Goal: Task Accomplishment & Management: Manage account settings

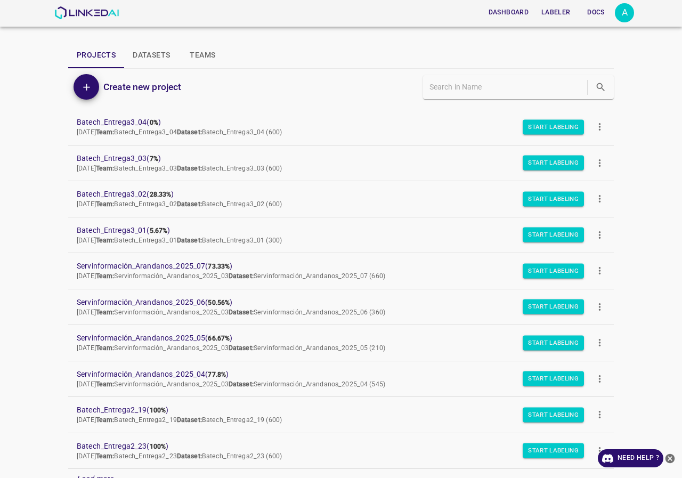
click at [594, 275] on icon "more" at bounding box center [599, 270] width 11 height 11
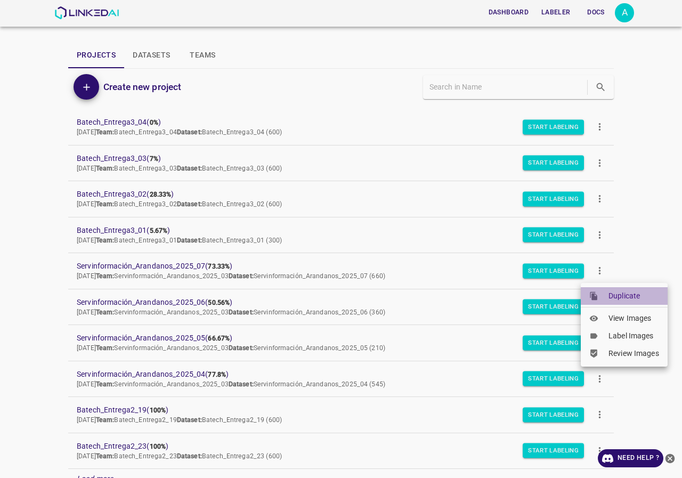
click at [613, 295] on span "Duplicate" at bounding box center [634, 295] width 51 height 11
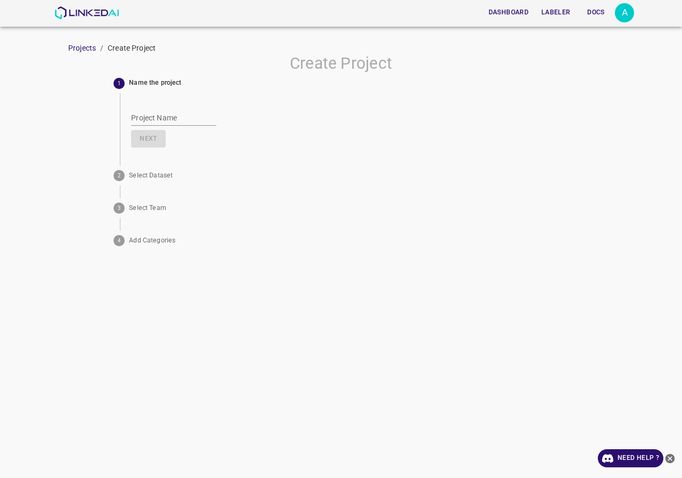
type input "Copy_Servinformación_Arandanos_2025_07"
click at [95, 9] on img at bounding box center [86, 12] width 64 height 13
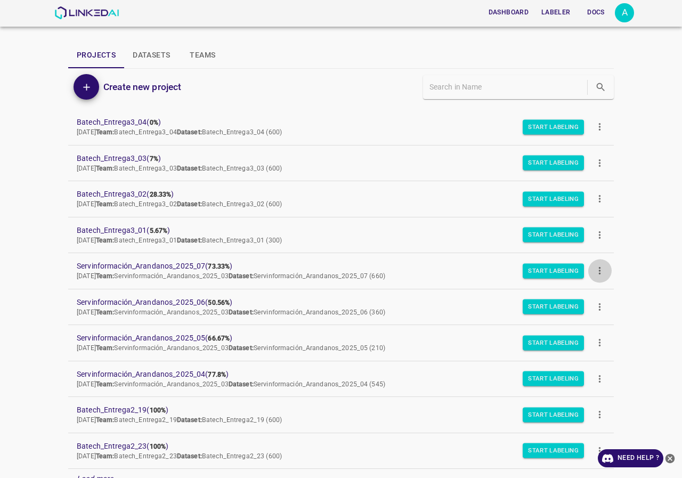
click at [599, 278] on button "more" at bounding box center [600, 271] width 24 height 24
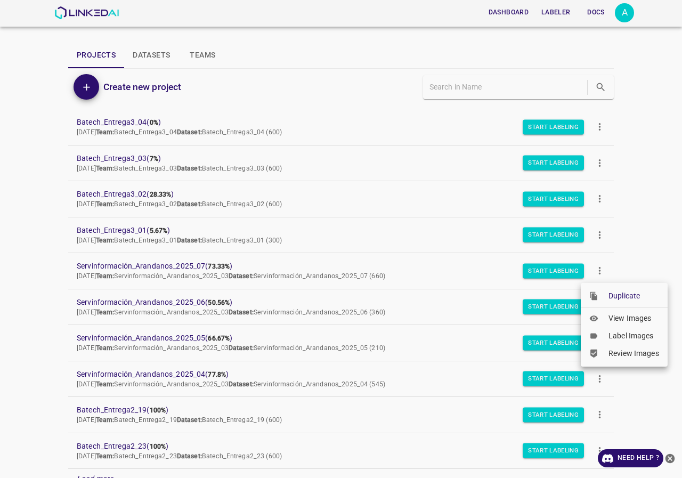
click at [644, 221] on div at bounding box center [341, 239] width 682 height 478
click at [599, 124] on icon "more" at bounding box center [600, 126] width 2 height 7
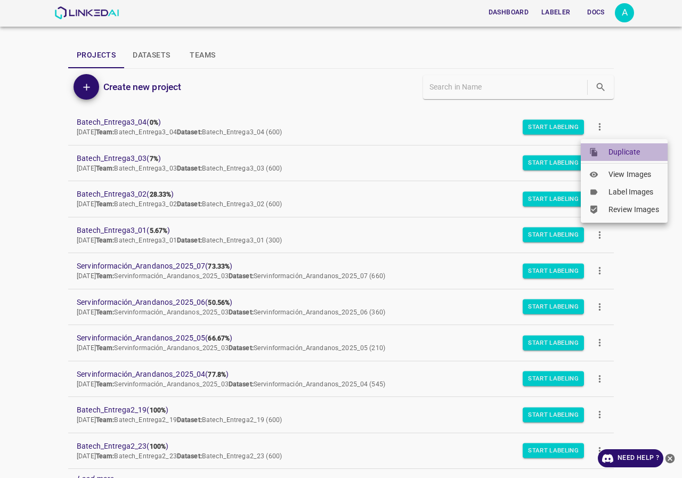
click at [611, 159] on li "Duplicate" at bounding box center [624, 152] width 87 height 18
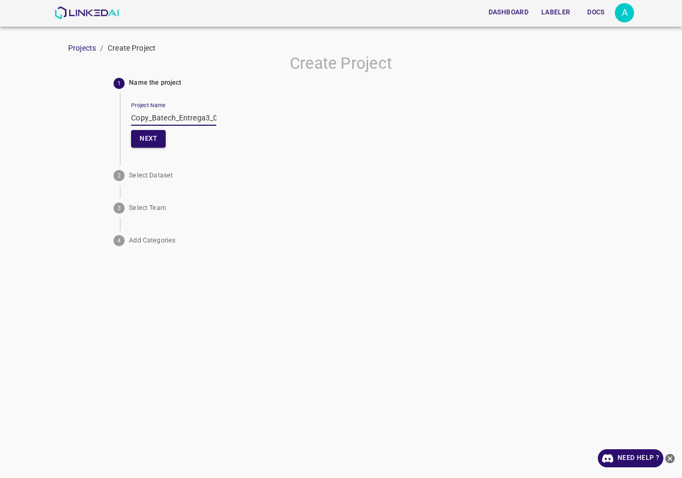
drag, startPoint x: 152, startPoint y: 117, endPoint x: 101, endPoint y: 117, distance: 51.2
click at [101, 117] on div "Create Project 1 Name the project Project Name Copy_Batech_Entrega3_04 Next 2 S…" at bounding box center [341, 152] width 682 height 197
click at [205, 116] on input "Batech_Entrega3_04" at bounding box center [173, 117] width 85 height 15
drag, startPoint x: 205, startPoint y: 117, endPoint x: 107, endPoint y: 119, distance: 98.1
click at [107, 119] on div "Create Project 1 Name the project Project Name Batech_Entrega3_05 Next 2 Select…" at bounding box center [341, 152] width 682 height 197
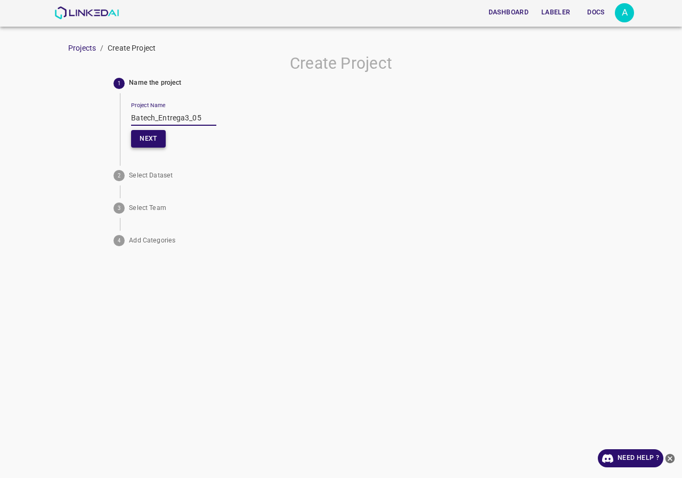
type input "Batech_Entrega3_05"
click at [148, 139] on button "Next" at bounding box center [148, 139] width 34 height 18
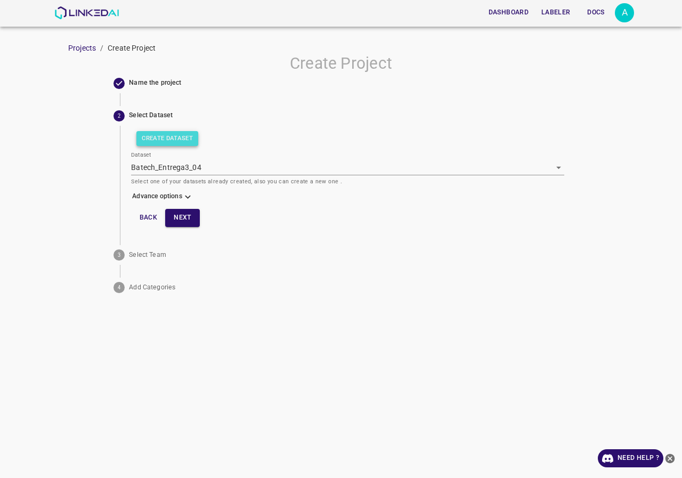
click at [183, 143] on button "Create Dataset" at bounding box center [167, 138] width 62 height 15
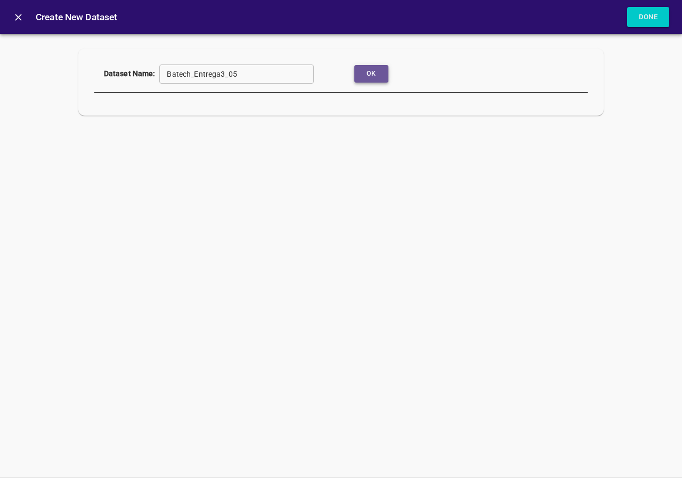
drag, startPoint x: 361, startPoint y: 74, endPoint x: 360, endPoint y: 89, distance: 15.5
click at [362, 74] on button "Ok" at bounding box center [371, 74] width 34 height 18
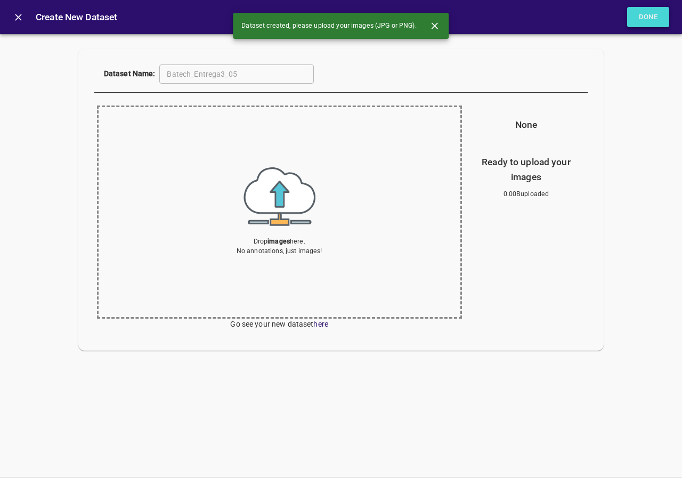
click at [660, 15] on button "Done" at bounding box center [648, 17] width 43 height 21
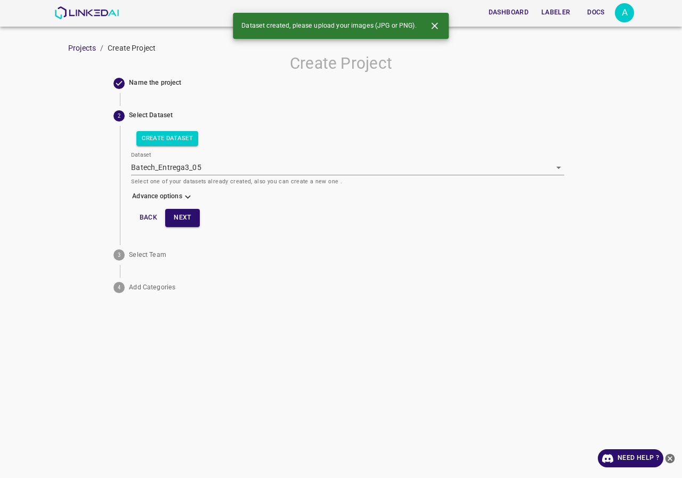
click at [188, 194] on icon at bounding box center [187, 196] width 11 height 11
click at [184, 225] on body "Dashboard Labeler Docs A Projects / Create Project Create Project Name the proj…" at bounding box center [341, 239] width 682 height 478
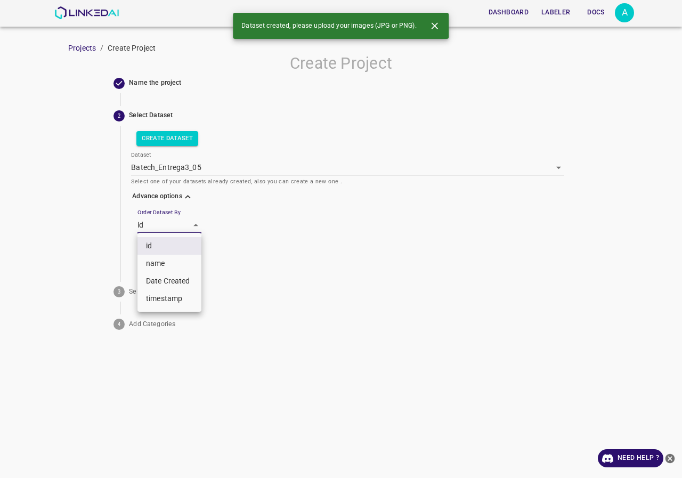
click at [182, 265] on li "name" at bounding box center [169, 264] width 64 height 18
type input "key"
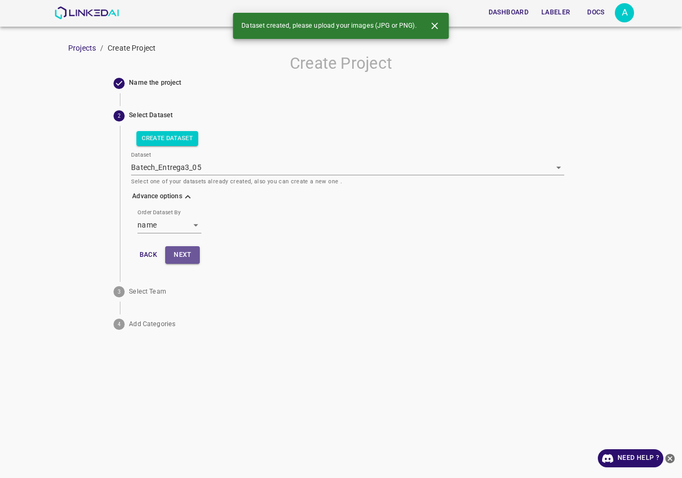
click at [182, 260] on button "Next" at bounding box center [182, 255] width 34 height 18
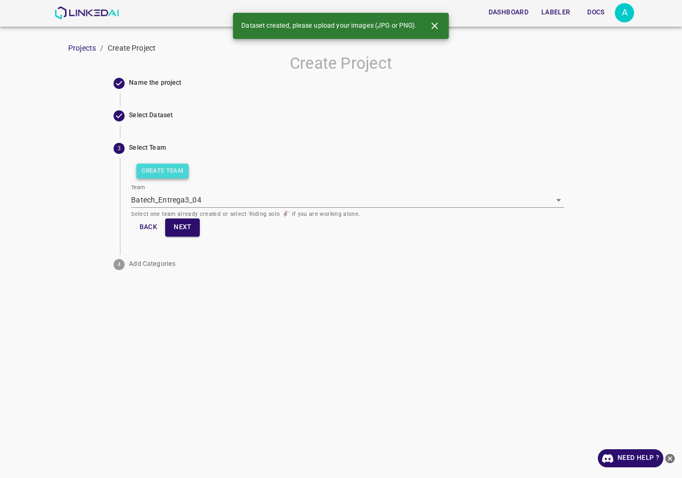
click at [174, 176] on button "Create Team" at bounding box center [162, 171] width 52 height 15
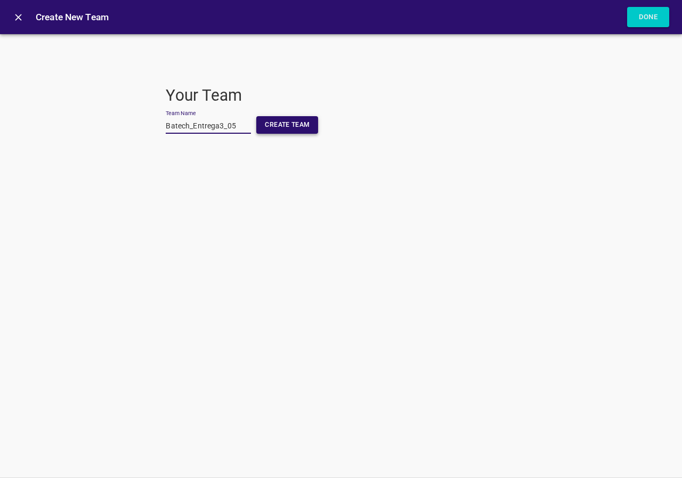
type input "Batech_Entrega3_05"
click at [295, 129] on button "Create Team" at bounding box center [287, 125] width 62 height 18
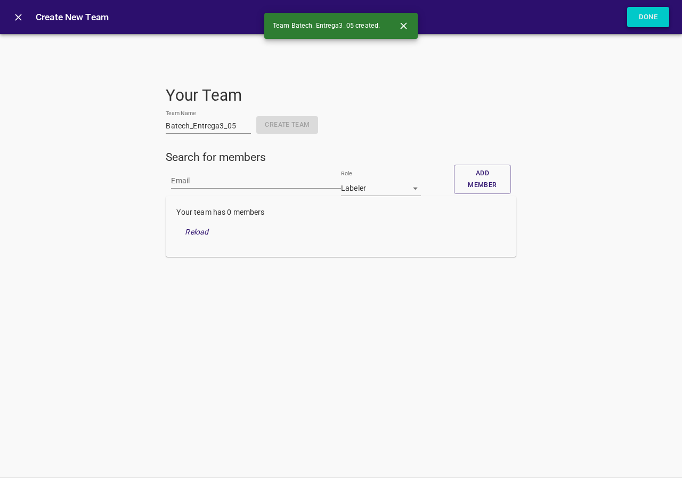
click at [641, 20] on button "Done" at bounding box center [648, 17] width 43 height 21
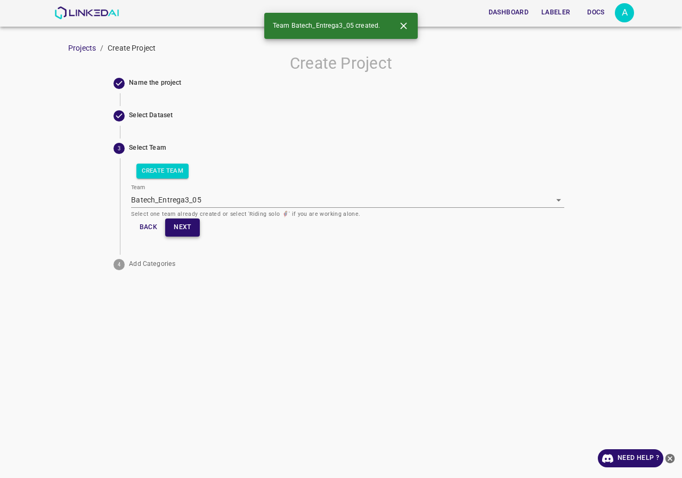
click at [188, 231] on button "Next" at bounding box center [182, 227] width 34 height 18
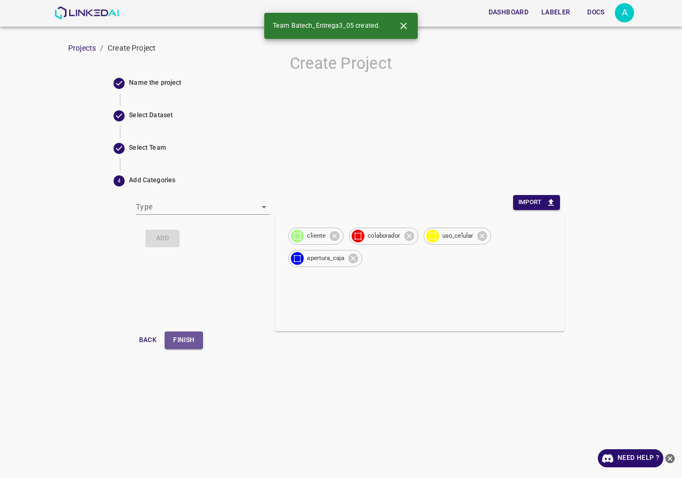
click at [195, 341] on button "Finish" at bounding box center [184, 340] width 38 height 18
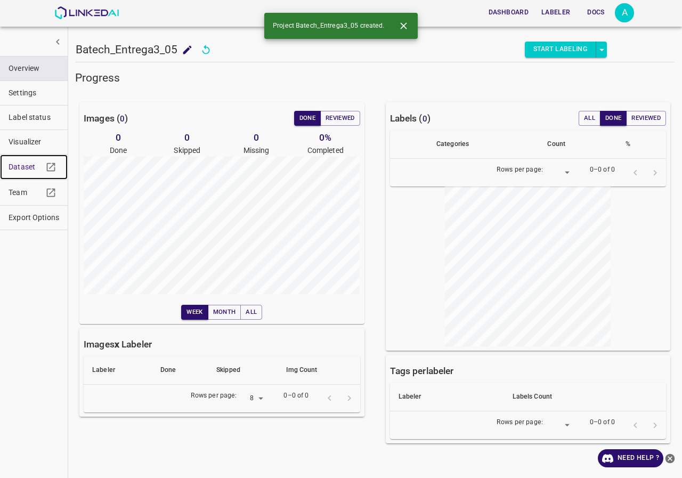
click at [35, 164] on span "Dataset" at bounding box center [26, 166] width 34 height 11
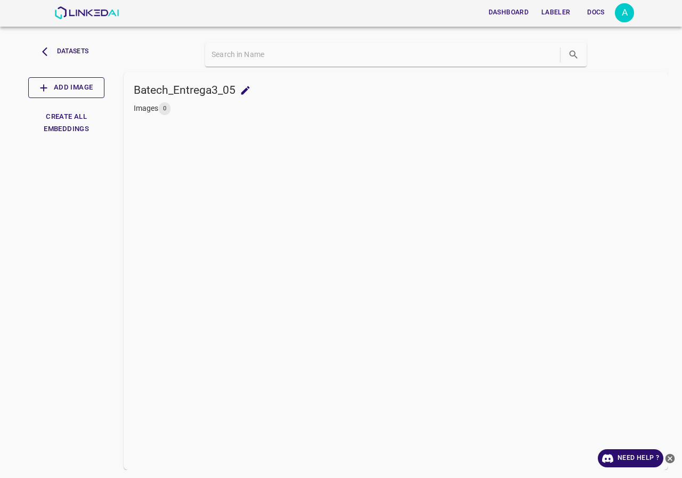
click at [60, 88] on button "Add Image" at bounding box center [66, 87] width 76 height 21
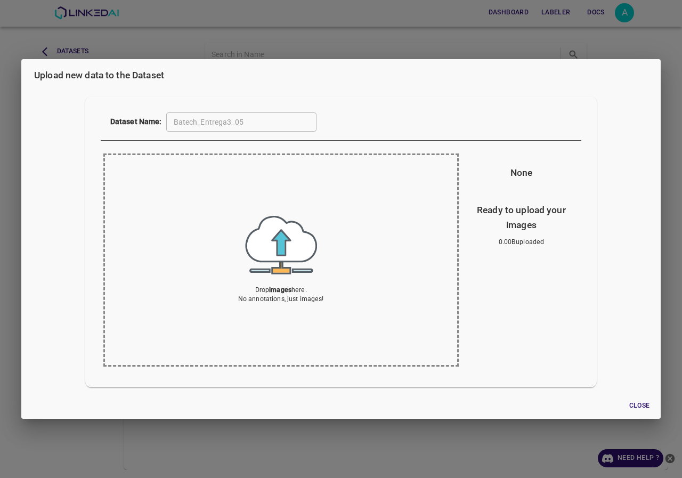
click at [313, 268] on img at bounding box center [281, 245] width 72 height 59
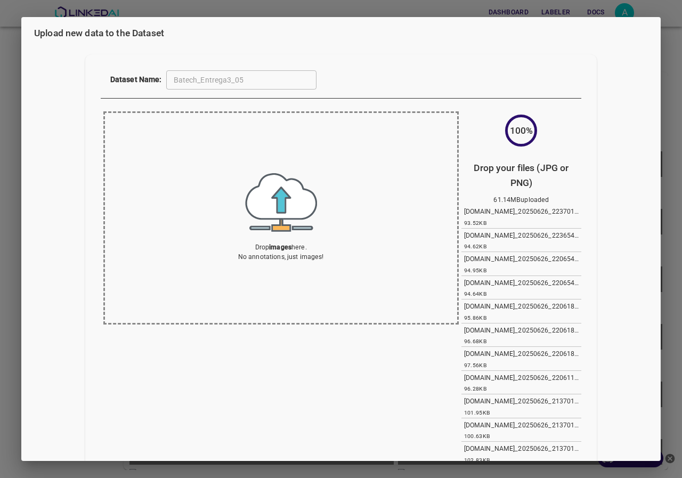
click at [675, 103] on div "Upload new data to the Dataset Dataset Name: Batech_Entrega3_05 ​ Drop images h…" at bounding box center [341, 239] width 682 height 478
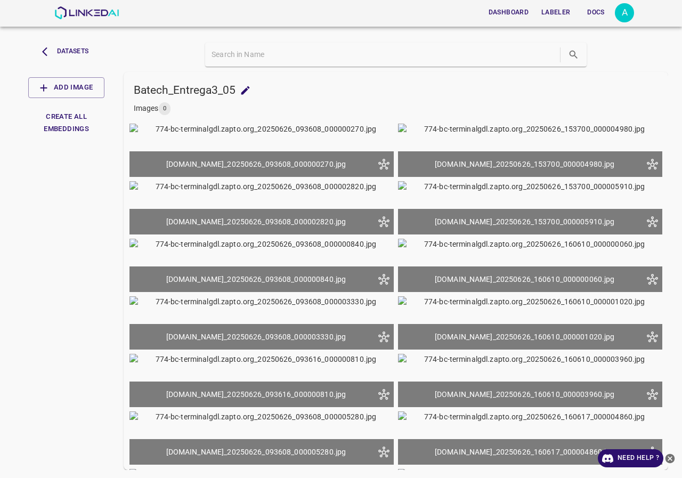
click at [74, 22] on div "Dashboard Labeler Docs A" at bounding box center [344, 13] width 580 height 26
click at [88, 1] on div "Dashboard Labeler Docs A" at bounding box center [344, 13] width 580 height 26
click at [86, 14] on img at bounding box center [86, 12] width 64 height 13
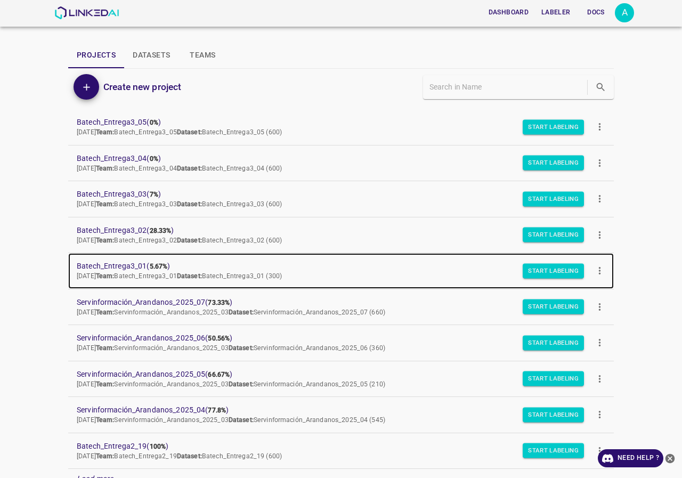
click at [123, 261] on span "Batech_Entrega3_01 ( 5.67% )" at bounding box center [333, 266] width 512 height 11
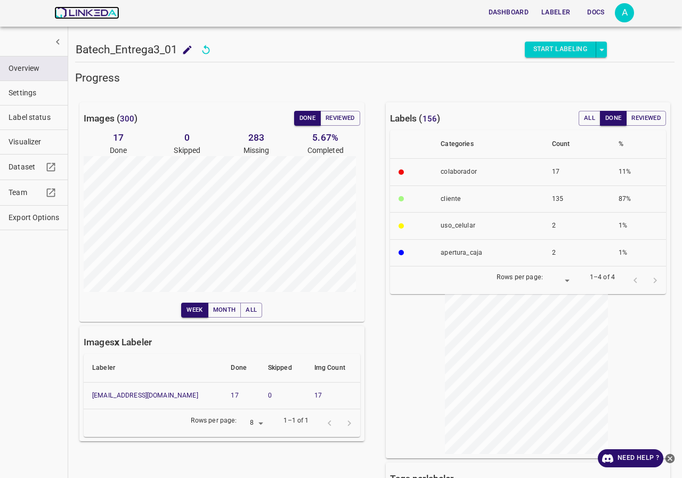
click at [107, 17] on img at bounding box center [86, 12] width 64 height 13
